Goal: Navigation & Orientation: Find specific page/section

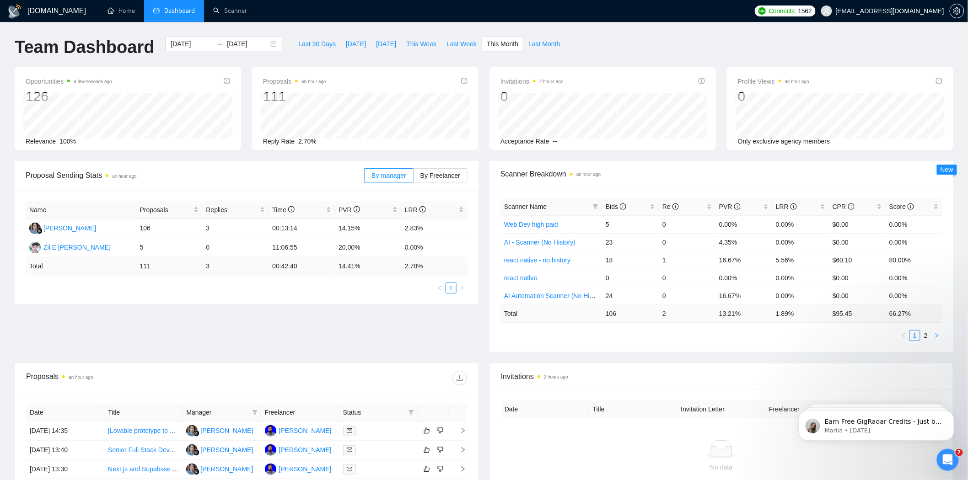
click at [935, 333] on icon "right" at bounding box center [936, 335] width 5 height 5
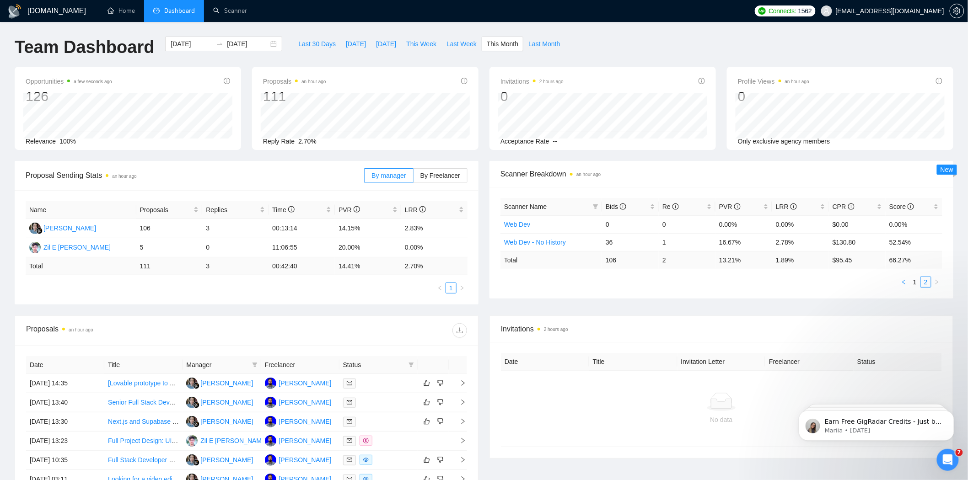
click at [904, 280] on icon "left" at bounding box center [903, 281] width 5 height 5
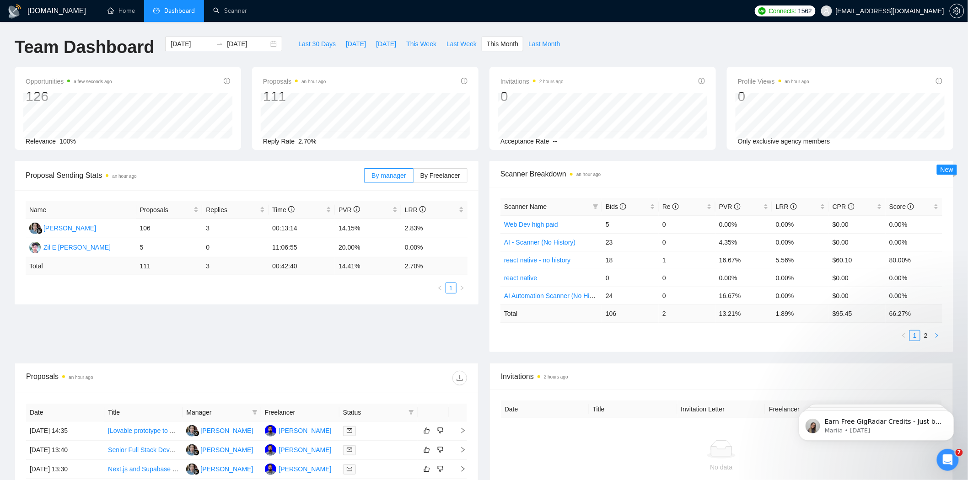
click at [931, 336] on button "button" at bounding box center [936, 335] width 11 height 11
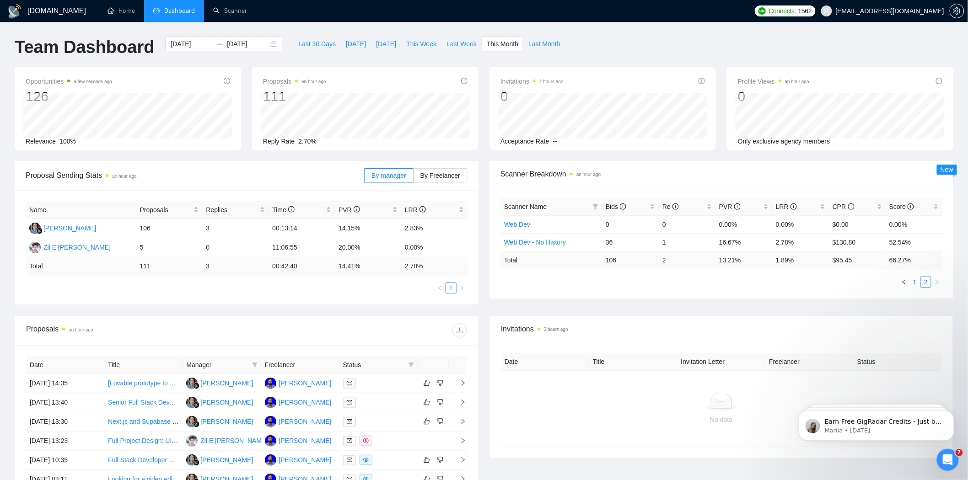
click at [910, 279] on link "1" at bounding box center [915, 282] width 10 height 10
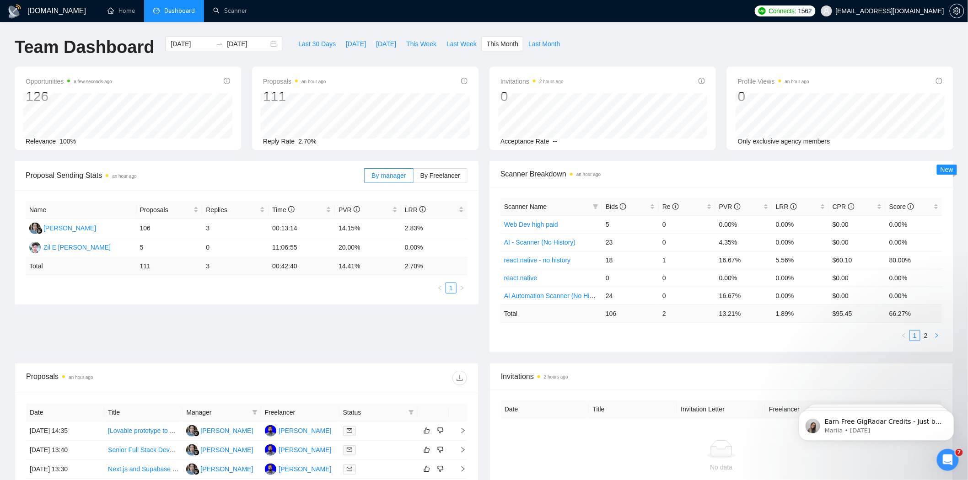
click at [934, 333] on button "button" at bounding box center [936, 335] width 11 height 11
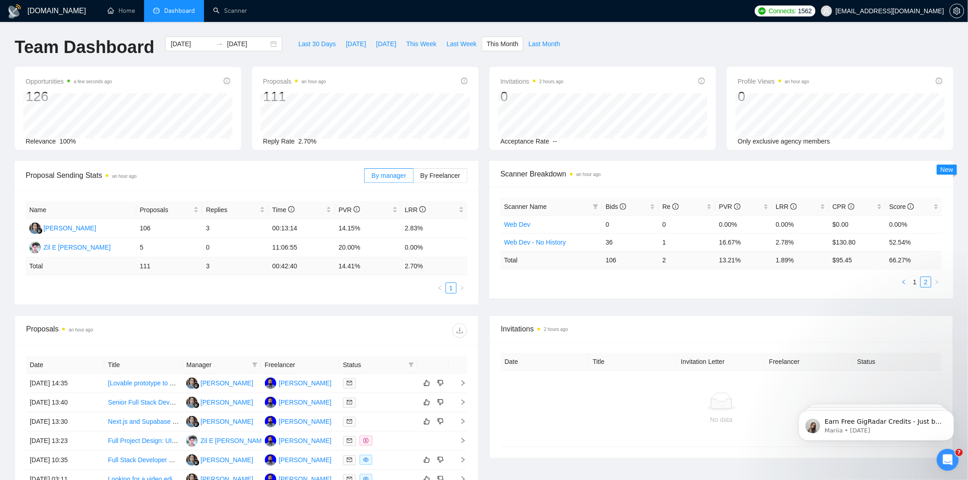
click at [903, 280] on icon "left" at bounding box center [903, 281] width 5 height 5
